Goal: Check status: Check status

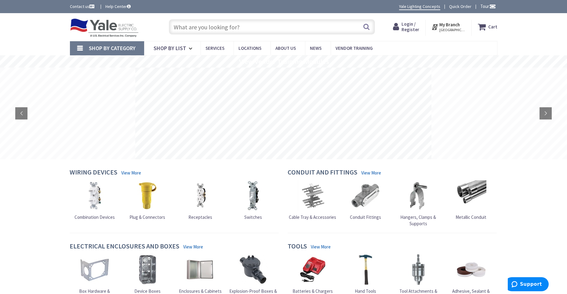
click at [418, 30] on span "Login / Register" at bounding box center [411, 26] width 18 height 11
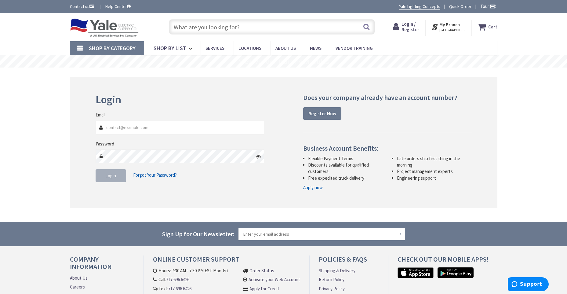
type input "vmmechanical@gmail.com"
click at [111, 175] on span "Login" at bounding box center [110, 176] width 11 height 6
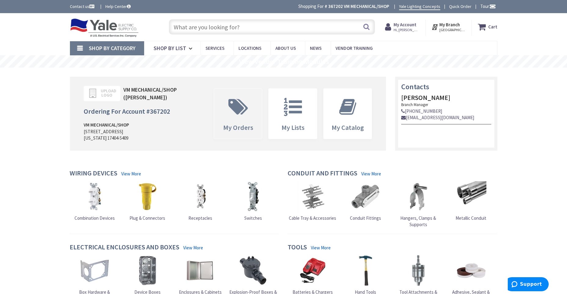
click at [240, 117] on span at bounding box center [238, 106] width 39 height 27
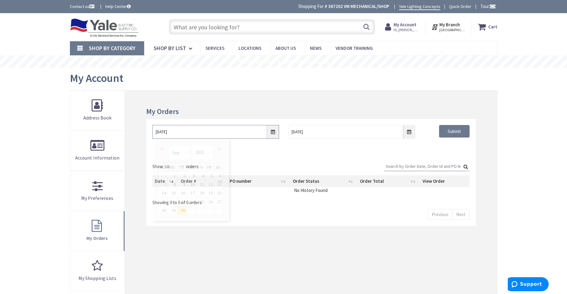
click at [274, 133] on input "9/30/2025" at bounding box center [215, 132] width 127 height 14
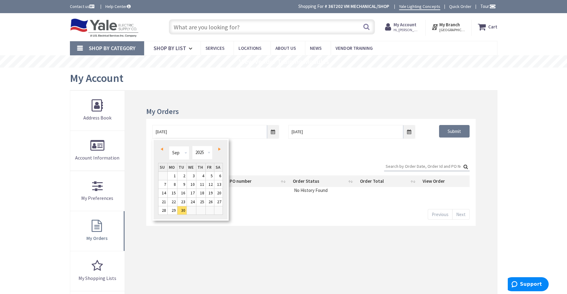
click at [162, 148] on span "Prev" at bounding box center [162, 148] width 2 height 3
click at [201, 176] on link "1" at bounding box center [200, 176] width 9 height 8
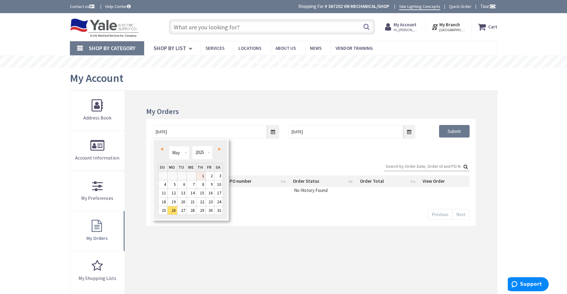
type input "05/01/2025"
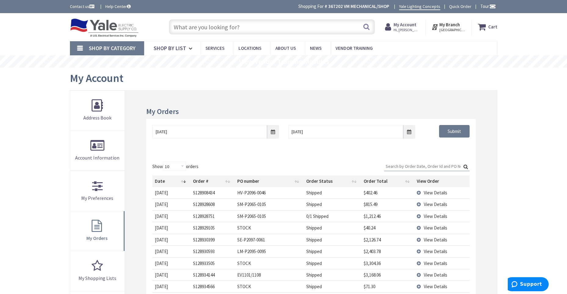
click at [401, 165] on input "Search:" at bounding box center [426, 166] width 85 height 9
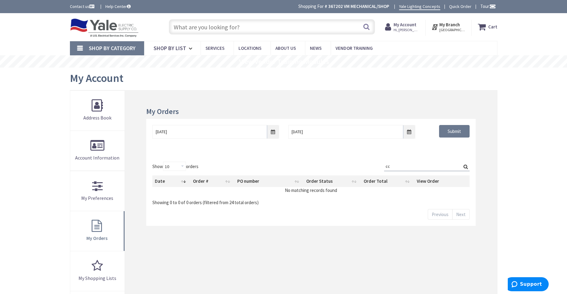
type input "c"
type input "t"
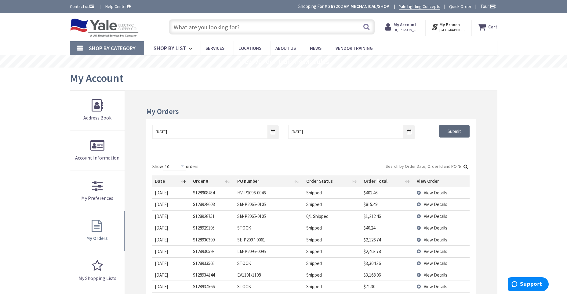
click at [449, 129] on input "Submit" at bounding box center [454, 131] width 31 height 13
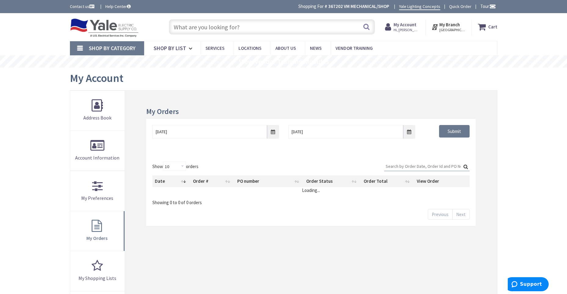
click at [415, 165] on input "Search:" at bounding box center [426, 166] width 85 height 9
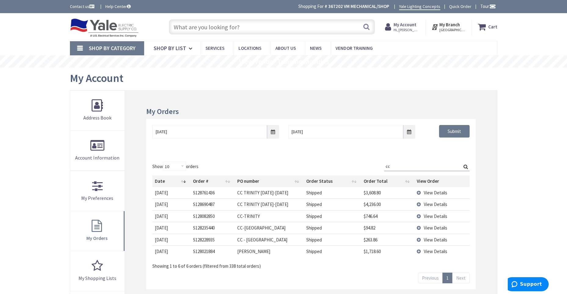
type input "cc"
click at [428, 205] on span "View Details" at bounding box center [436, 204] width 24 height 6
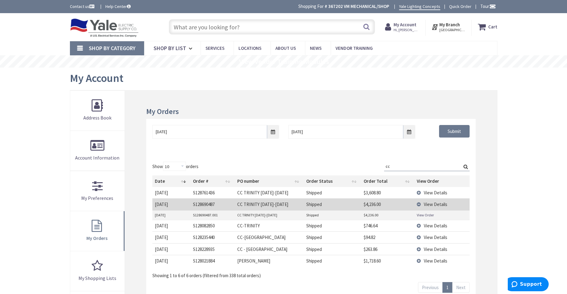
click at [426, 214] on link "View Order" at bounding box center [425, 214] width 17 height 5
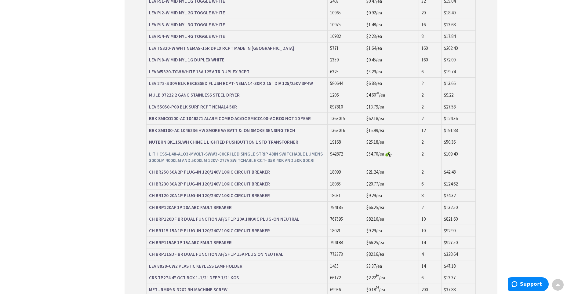
scroll to position [366, 0]
click at [392, 151] on img at bounding box center [388, 153] width 7 height 5
